Goal: Information Seeking & Learning: Learn about a topic

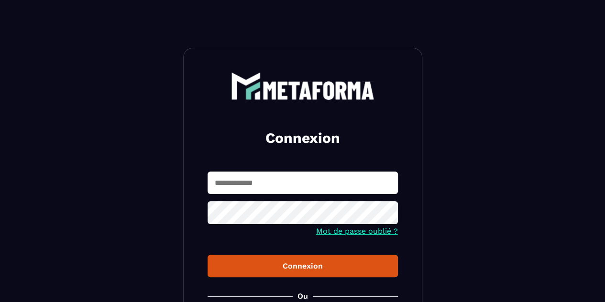
click at [353, 176] on input "text" at bounding box center [303, 183] width 190 height 22
click at [310, 174] on input "**********" at bounding box center [303, 183] width 190 height 22
drag, startPoint x: 297, startPoint y: 179, endPoint x: 149, endPoint y: 179, distance: 147.8
click at [149, 179] on section "**********" at bounding box center [302, 215] width 605 height 431
type input "**********"
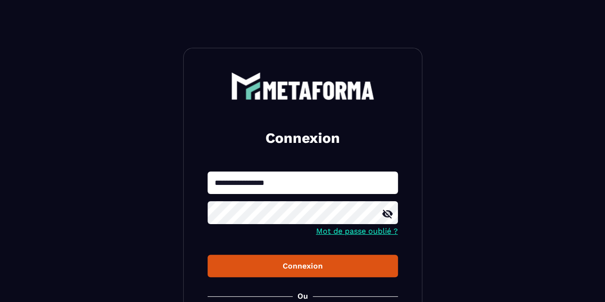
click at [266, 264] on div "Connexion" at bounding box center [302, 266] width 175 height 9
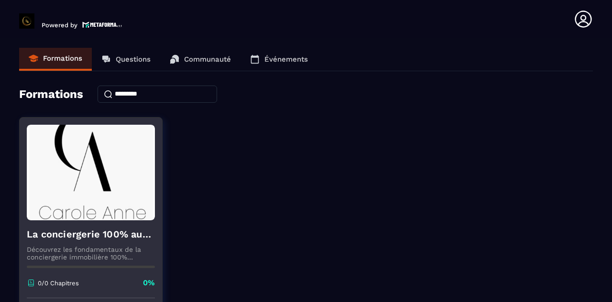
click at [99, 215] on img at bounding box center [91, 173] width 128 height 96
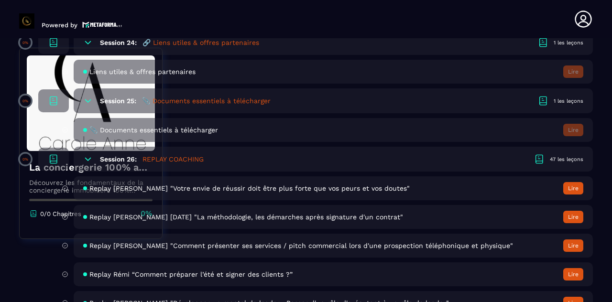
scroll to position [2869, 0]
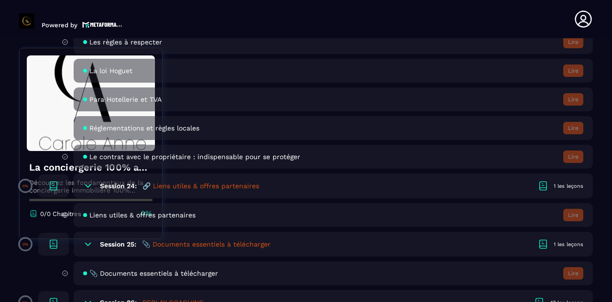
click at [121, 279] on div "📎 Documents essentiels à télécharger Lire" at bounding box center [333, 274] width 519 height 24
click at [124, 277] on span "📎 Documents essentiels à télécharger" at bounding box center [153, 274] width 129 height 8
click at [126, 276] on span "📎 Documents essentiels à télécharger" at bounding box center [153, 274] width 129 height 8
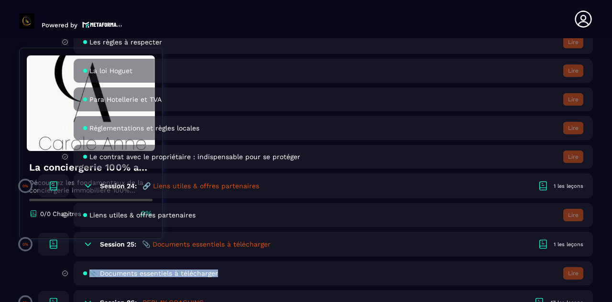
click at [209, 273] on span "📎 Documents essentiels à télécharger" at bounding box center [153, 274] width 129 height 8
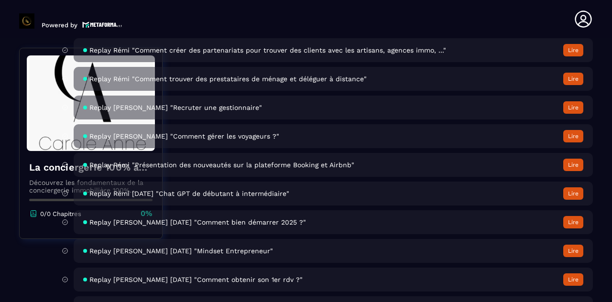
scroll to position [3811, 0]
drag, startPoint x: 612, startPoint y: 104, endPoint x: 612, endPoint y: 42, distance: 61.7
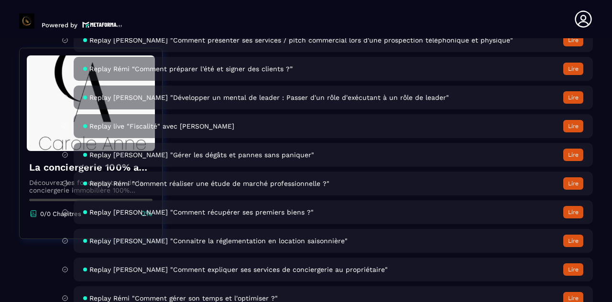
scroll to position [3093, 0]
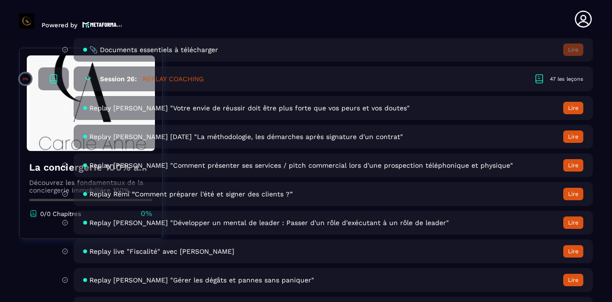
click at [373, 135] on span "Replay [PERSON_NAME] [DATE] "La méthodologie, les démarches après signature d'u…" at bounding box center [246, 137] width 314 height 8
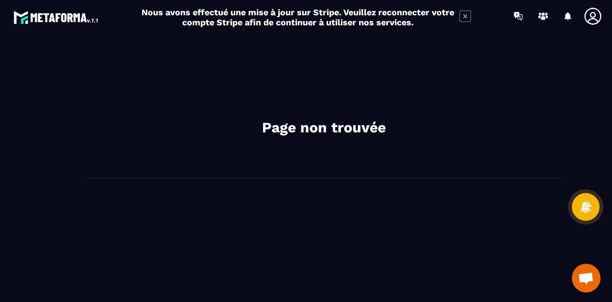
click at [593, 12] on icon at bounding box center [592, 16] width 17 height 17
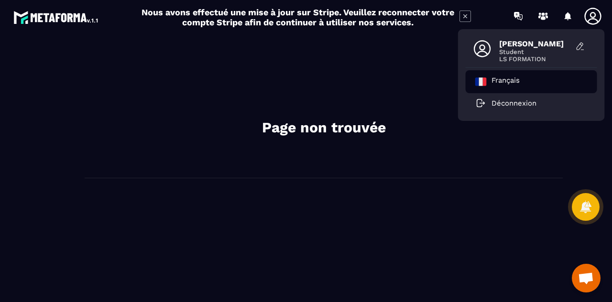
click at [515, 78] on p "Français" at bounding box center [506, 81] width 28 height 11
